Goal: Find specific page/section: Find specific page/section

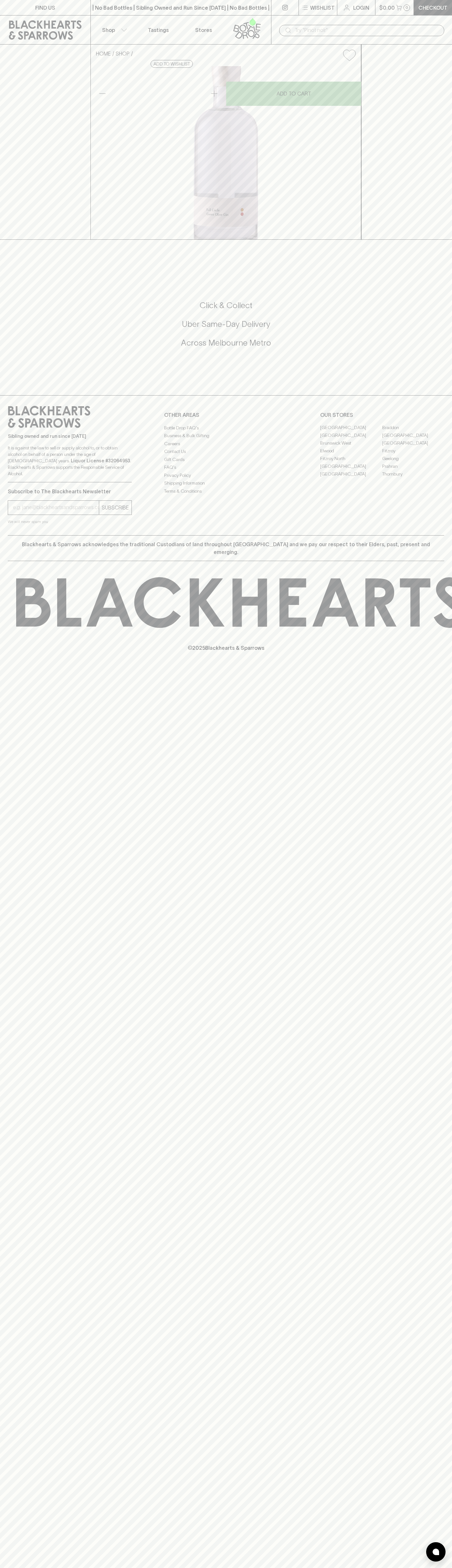
click at [77, 10] on link "FIND US" at bounding box center [45, 7] width 90 height 15
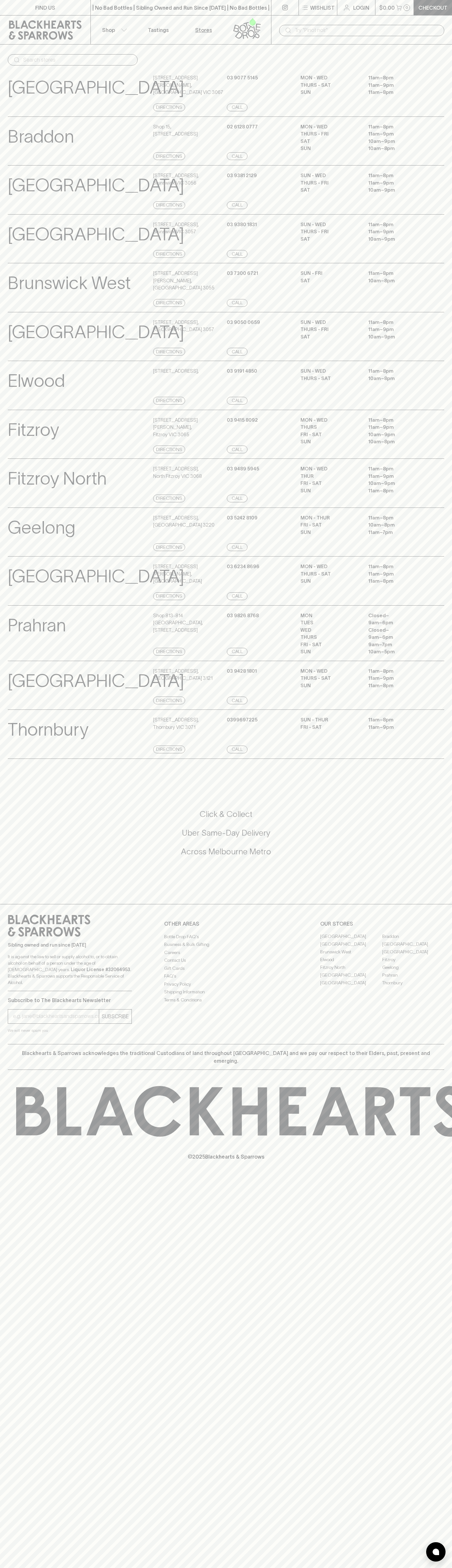
click at [451, 419] on html "FIND US | No Bad Bottles | Sibling Owned and Run Since 2006 | No Bad Bottles | …" at bounding box center [226, 784] width 452 height 1568
click at [152, 1567] on html "FIND US | No Bad Bottles | Sibling Owned and Run Since 2006 | No Bad Bottles | …" at bounding box center [226, 784] width 452 height 1568
click at [26, 74] on p "[GEOGRAPHIC_DATA]" at bounding box center [96, 88] width 176 height 27
